Goal: Book appointment/travel/reservation

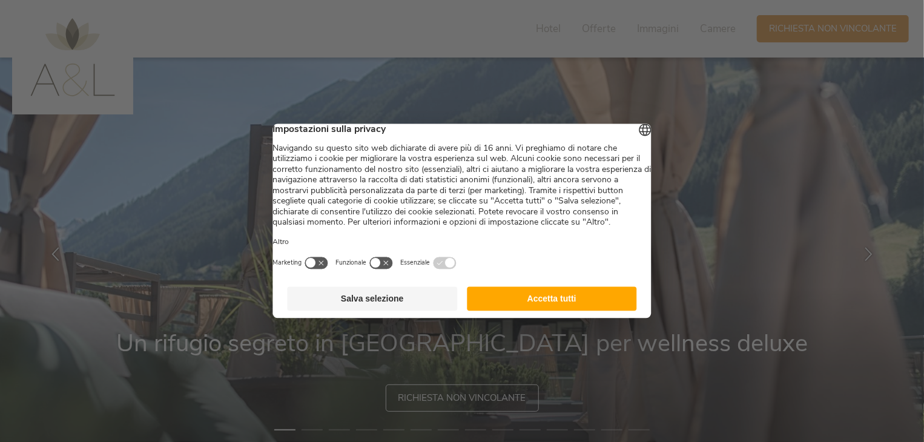
click at [531, 311] on button "Accetta tutti" at bounding box center [552, 299] width 170 height 24
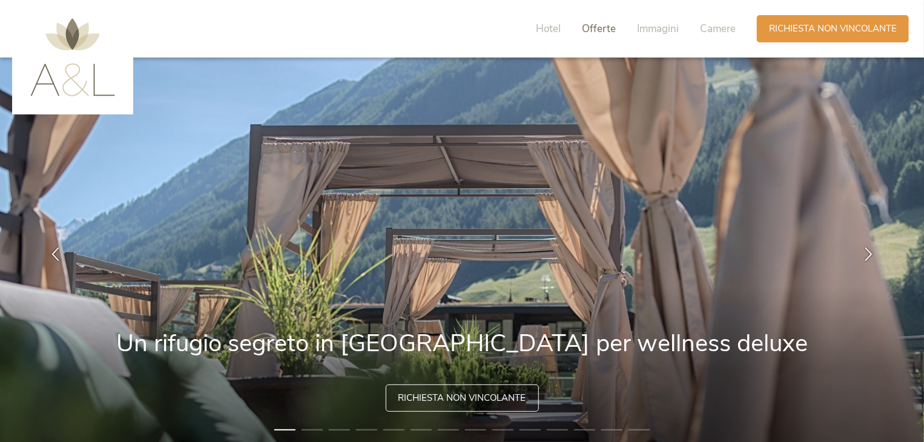
click at [597, 28] on span "Offerte" at bounding box center [599, 29] width 34 height 14
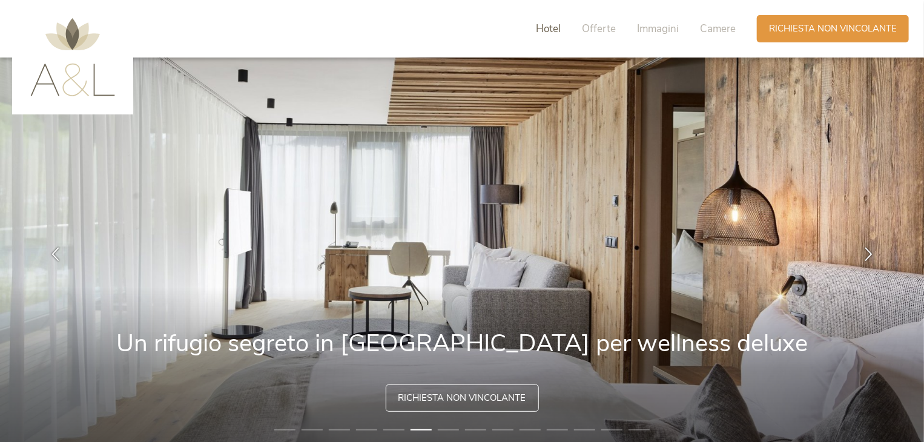
click at [547, 28] on span "Hotel" at bounding box center [548, 29] width 25 height 14
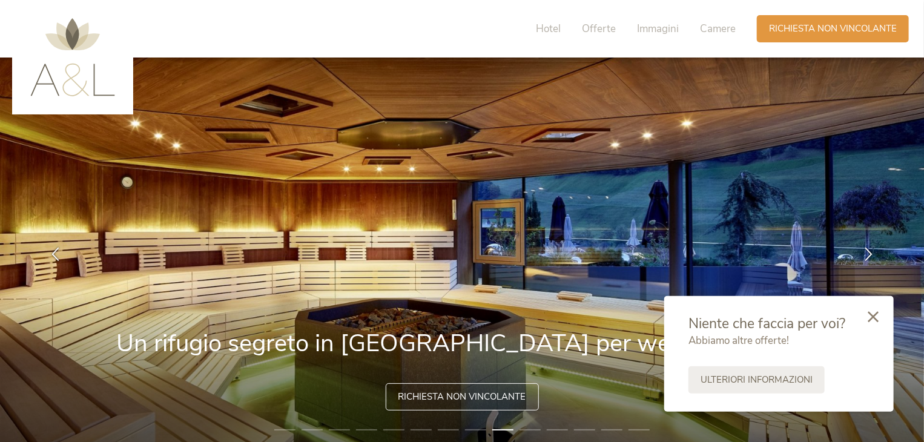
click at [455, 399] on span "Richiesta non vincolante" at bounding box center [462, 396] width 128 height 13
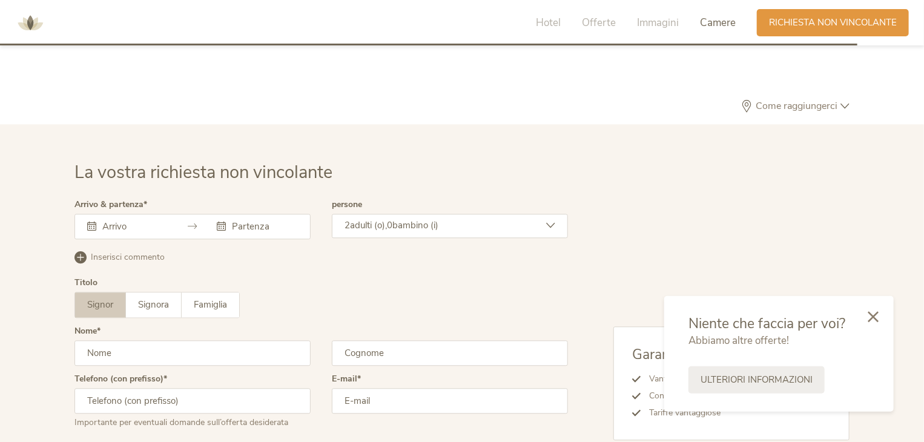
scroll to position [3673, 0]
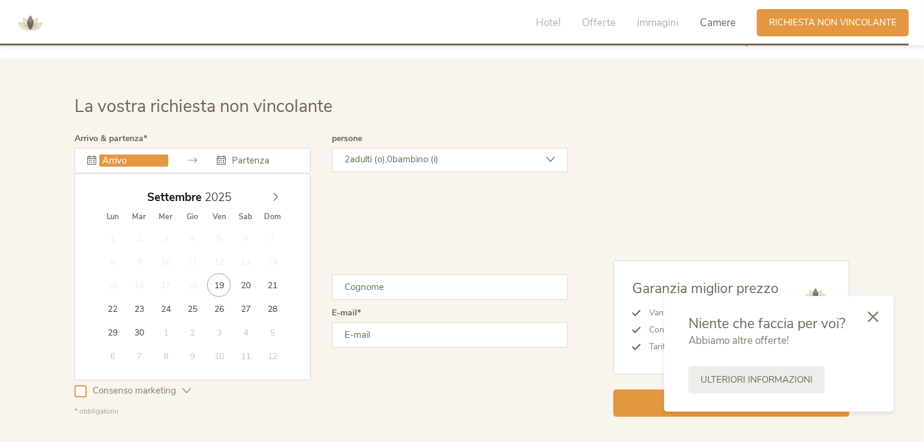
click at [139, 154] on input "text" at bounding box center [133, 160] width 69 height 12
type input "20.09.2025"
type input "21.09.2025"
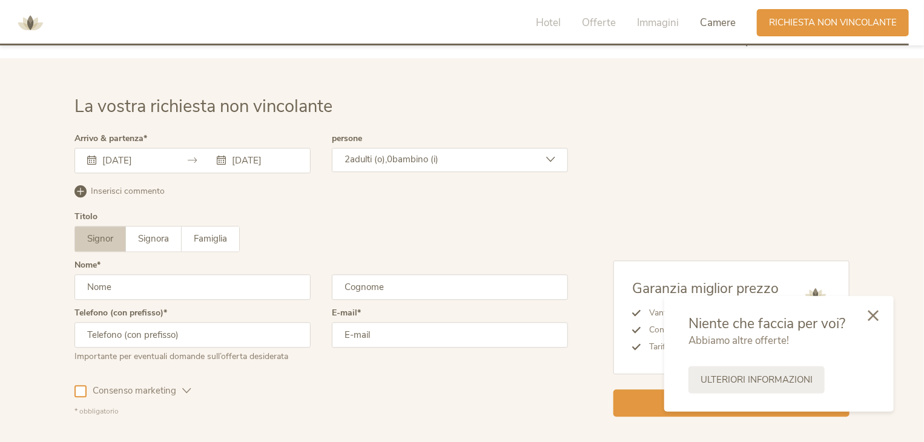
click at [867, 316] on div at bounding box center [872, 316] width 41 height 43
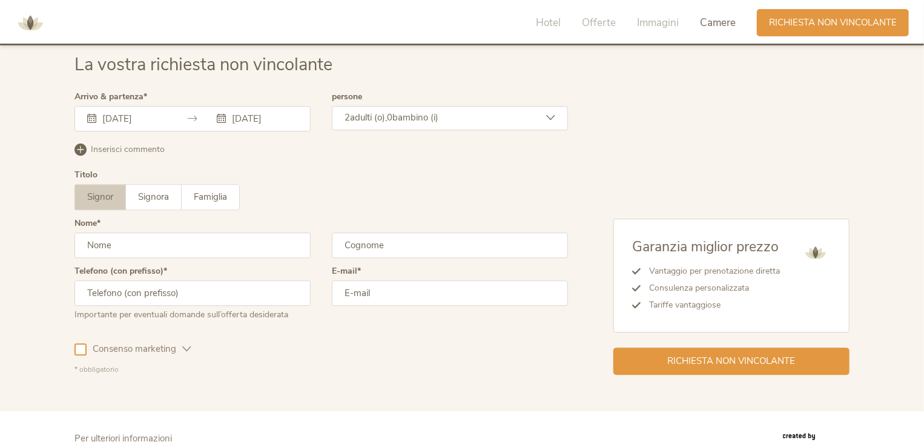
scroll to position [3735, 0]
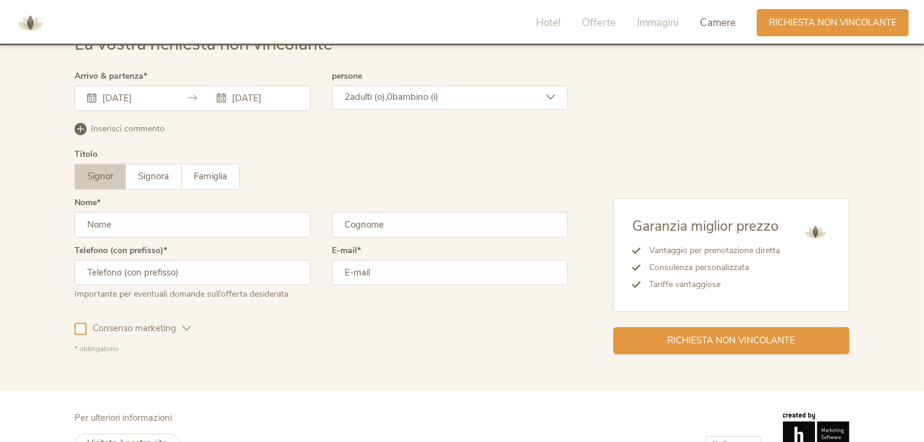
click at [143, 212] on input "text" at bounding box center [192, 224] width 236 height 25
type input "romana"
click at [392, 212] on input "text" at bounding box center [450, 224] width 236 height 25
type input "taibon"
click at [189, 260] on input "text" at bounding box center [192, 272] width 236 height 25
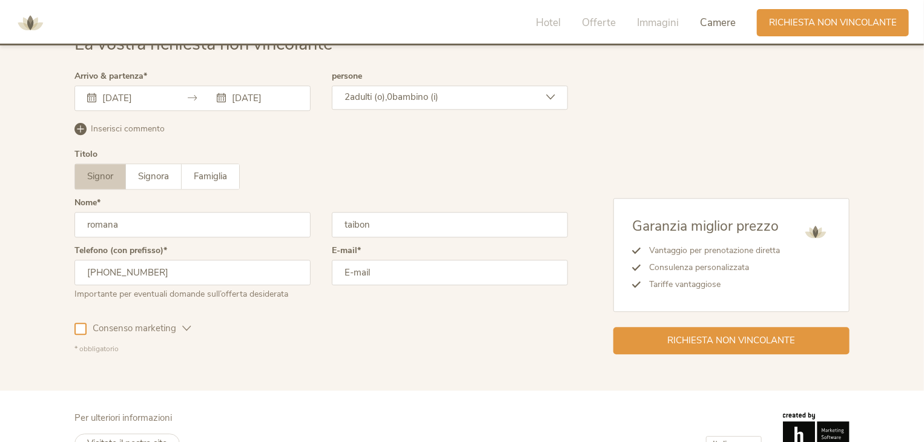
type input "+39 3456560105"
click at [379, 260] on input "email" at bounding box center [450, 272] width 236 height 25
type input "o"
type input "romanataibon@hotmail.com"
click at [453, 309] on div "Consenso marketing Consenso profilazione" at bounding box center [320, 326] width 493 height 35
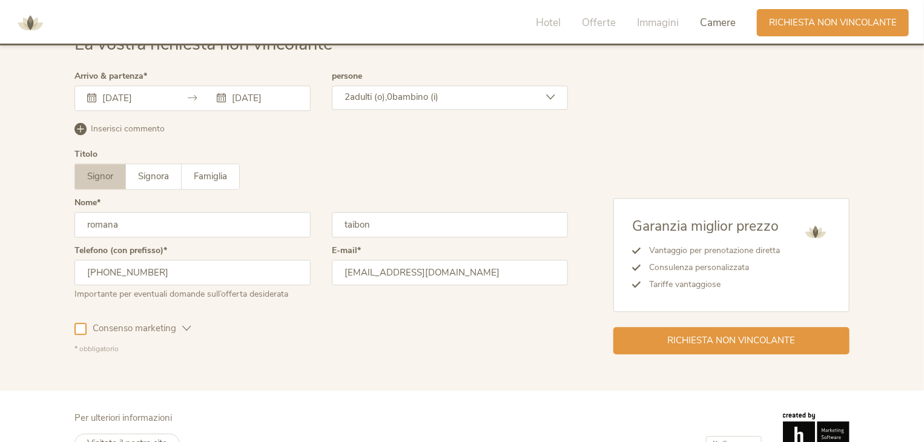
click at [78, 323] on div at bounding box center [80, 329] width 12 height 12
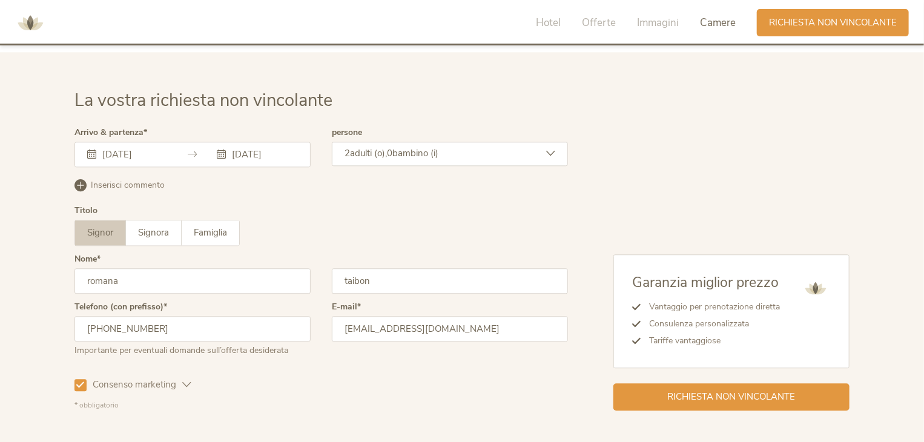
scroll to position [3614, 0]
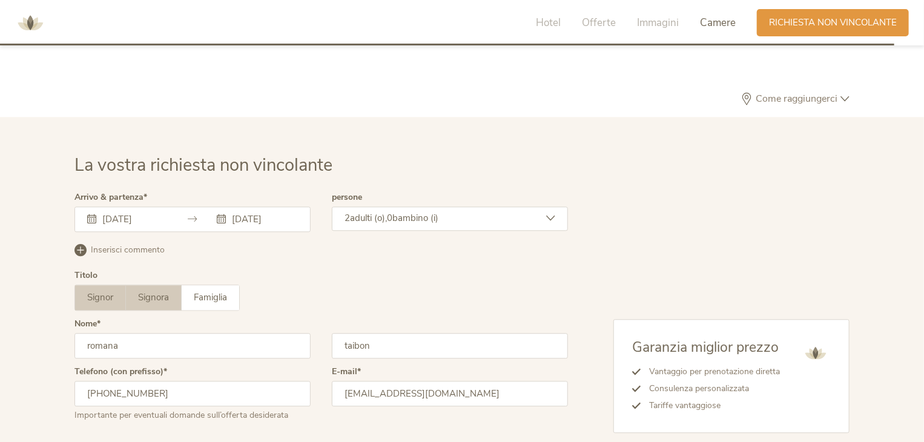
click at [142, 291] on span "Signora" at bounding box center [153, 297] width 31 height 12
click at [162, 291] on span "Signora" at bounding box center [153, 297] width 31 height 12
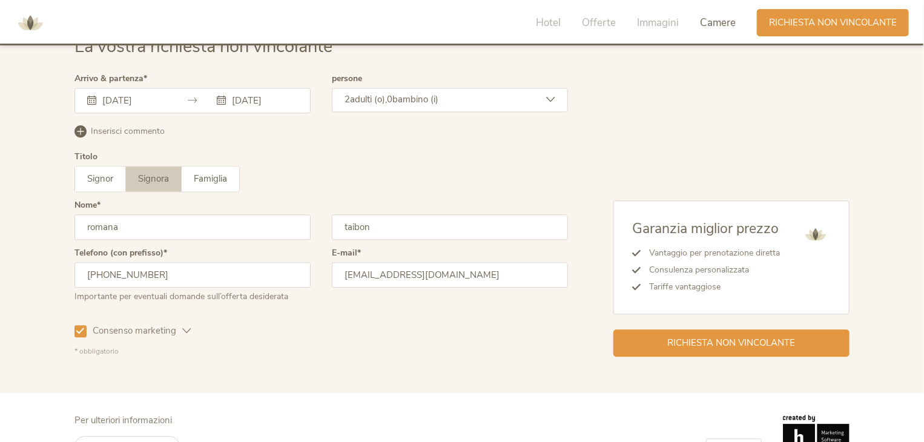
scroll to position [3735, 0]
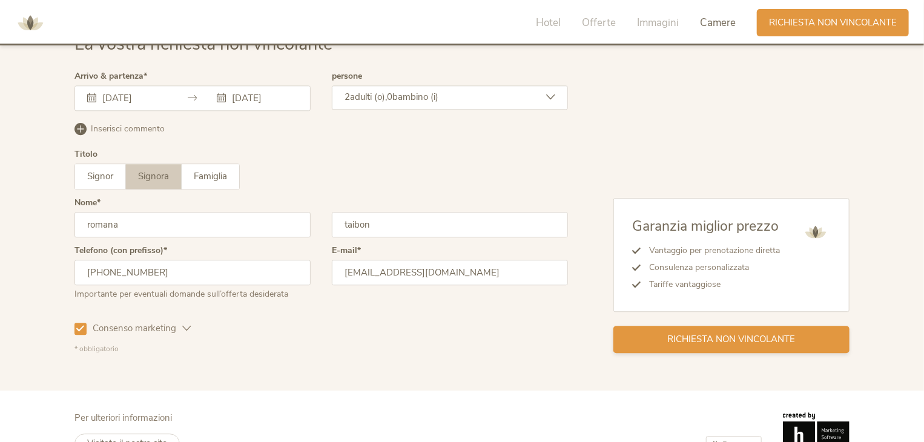
click at [731, 333] on span "Richiesta non vincolante" at bounding box center [732, 339] width 128 height 13
